Goal: Task Accomplishment & Management: Use online tool/utility

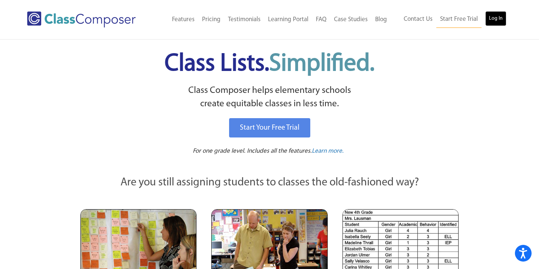
click at [496, 16] on link "Log In" at bounding box center [496, 18] width 21 height 15
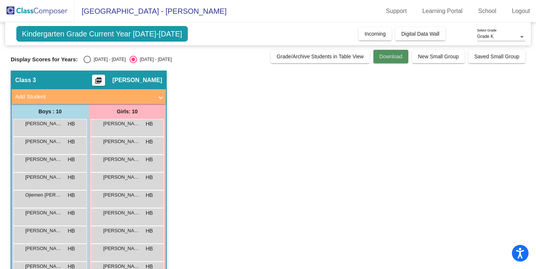
click at [386, 59] on span "Download" at bounding box center [390, 56] width 23 height 6
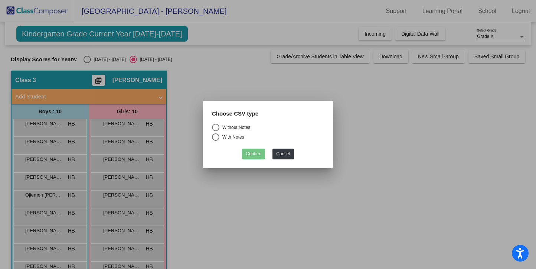
click at [377, 78] on div at bounding box center [268, 134] width 536 height 269
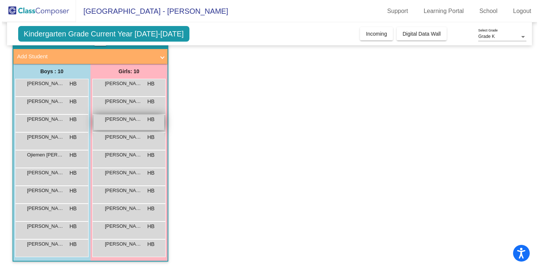
scroll to position [39, 0]
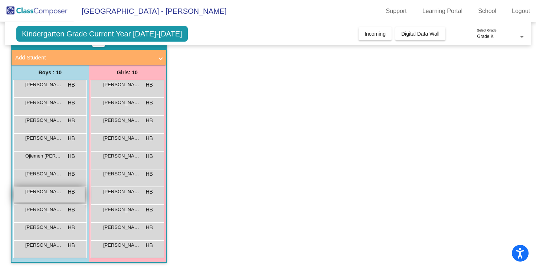
click at [44, 191] on span "[PERSON_NAME]" at bounding box center [43, 191] width 37 height 7
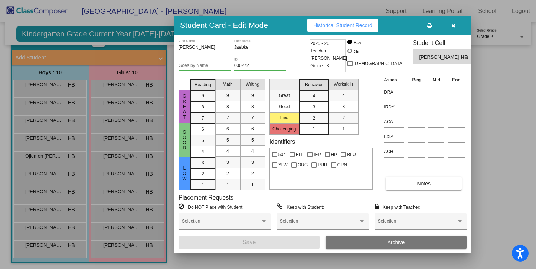
click at [453, 26] on icon "button" at bounding box center [453, 25] width 4 height 5
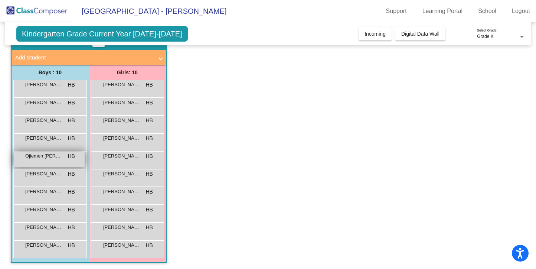
click at [51, 159] on span "Ojiemen [PERSON_NAME]" at bounding box center [43, 155] width 37 height 7
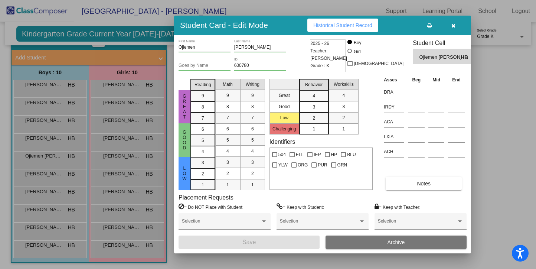
click at [451, 25] on icon "button" at bounding box center [453, 25] width 4 height 5
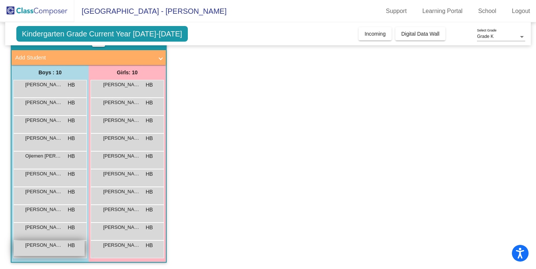
click at [51, 246] on span "Xavier Baratzadeh" at bounding box center [43, 244] width 37 height 7
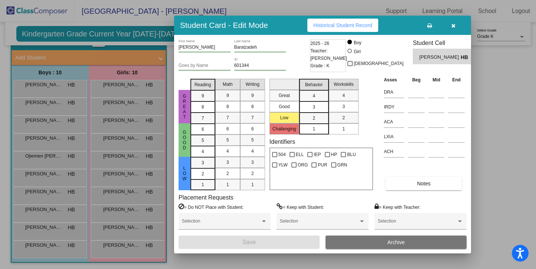
click at [452, 26] on icon "button" at bounding box center [453, 25] width 4 height 5
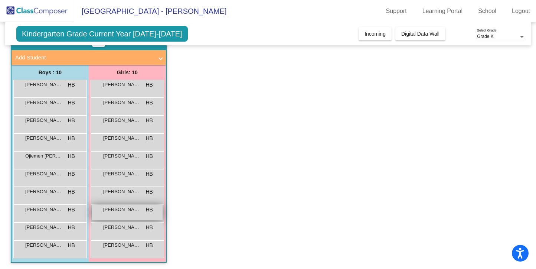
click at [123, 210] on span "Lorea Lasaga Palmer" at bounding box center [121, 208] width 37 height 7
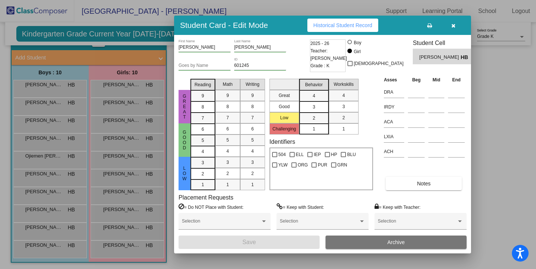
click at [451, 26] on icon "button" at bounding box center [453, 25] width 4 height 5
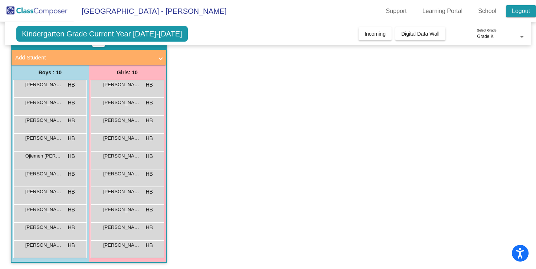
click at [521, 13] on link "Logout" at bounding box center [521, 11] width 30 height 12
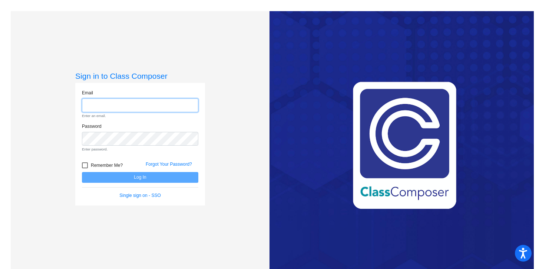
type input "hbenjamin@lgusd.org"
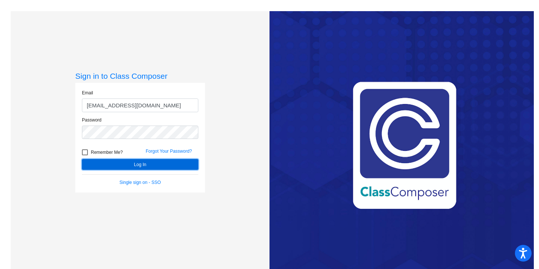
click at [154, 163] on button "Log In" at bounding box center [140, 164] width 116 height 11
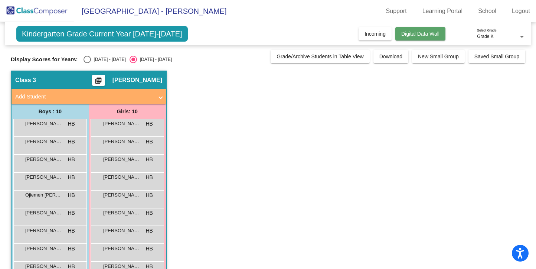
click at [411, 33] on span "Digital Data Wall" at bounding box center [420, 34] width 38 height 6
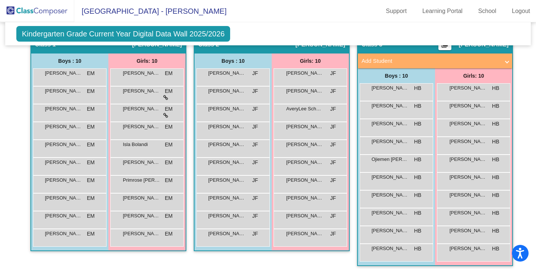
scroll to position [146, 0]
